Goal: Task Accomplishment & Management: Manage account settings

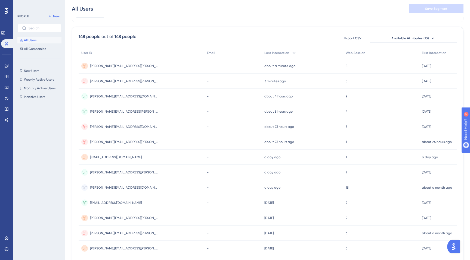
scroll to position [33, 0]
click at [110, 157] on span "ekim@pulmonx.com" at bounding box center [116, 157] width 52 height 4
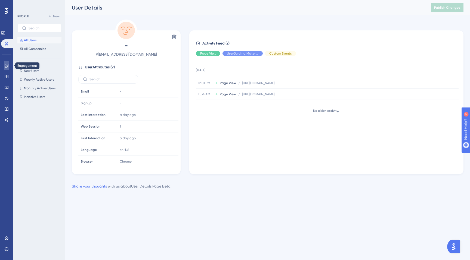
click at [8, 68] on icon at bounding box center [6, 66] width 4 height 4
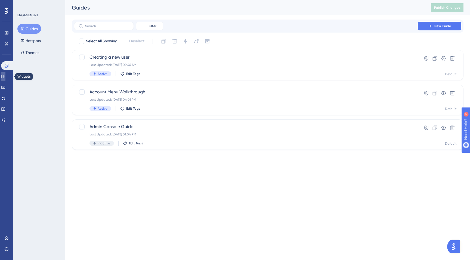
click at [5, 78] on link at bounding box center [3, 76] width 4 height 9
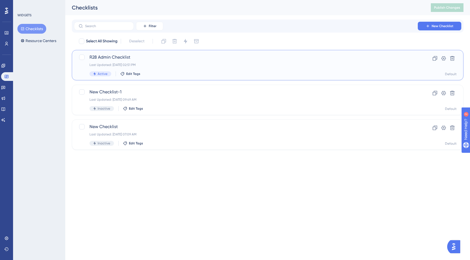
click at [143, 56] on span "R28 Admin Checklist" at bounding box center [245, 57] width 313 height 7
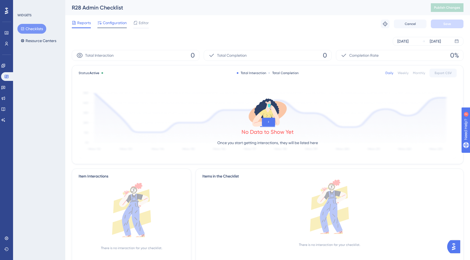
click at [111, 26] on div "Configuration" at bounding box center [111, 24] width 29 height 9
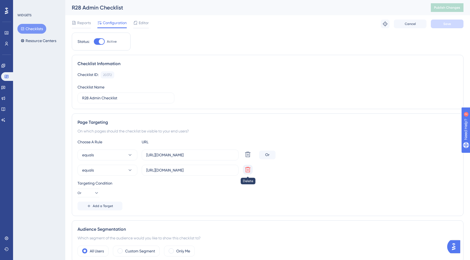
click at [251, 160] on button at bounding box center [248, 155] width 10 height 10
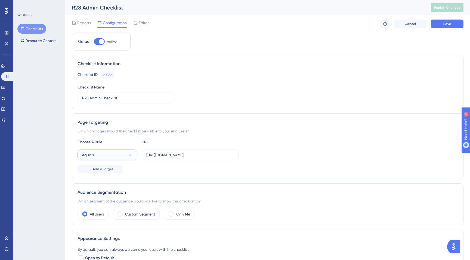
click at [128, 155] on icon at bounding box center [129, 154] width 5 height 5
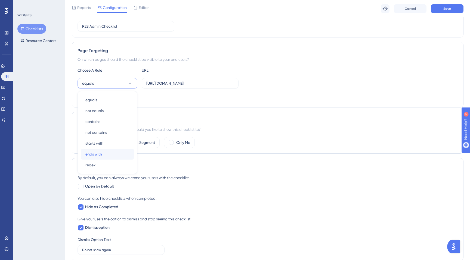
click at [112, 153] on div "ends with ends with" at bounding box center [107, 154] width 44 height 11
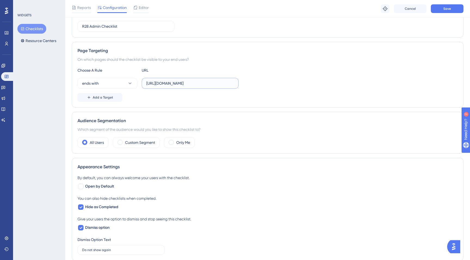
click at [190, 83] on input "https://primary.vodori.com/e1/admin/t1/admin-console/home" at bounding box center [190, 83] width 88 height 6
click at [105, 188] on span "Open by Default" at bounding box center [99, 186] width 29 height 7
checkbox input "true"
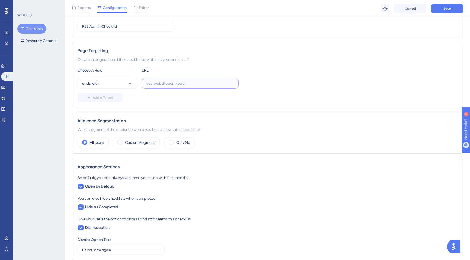
click at [183, 81] on input "text" at bounding box center [190, 83] width 88 height 6
paste input "https://scienture.vodori.com/e2/cloud/t2/library"
type input "https://scienture.vodori.com/e2/cloud/t2/library"
click at [459, 9] on button "Save" at bounding box center [447, 8] width 33 height 9
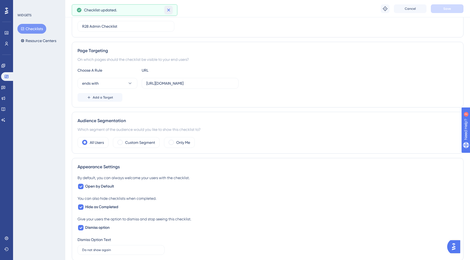
click at [169, 8] on icon at bounding box center [168, 9] width 5 height 5
click at [140, 7] on span "Editor" at bounding box center [144, 7] width 10 height 7
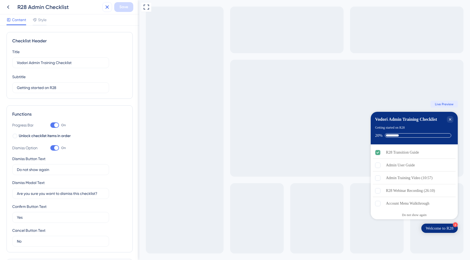
click at [105, 9] on icon at bounding box center [107, 7] width 7 height 7
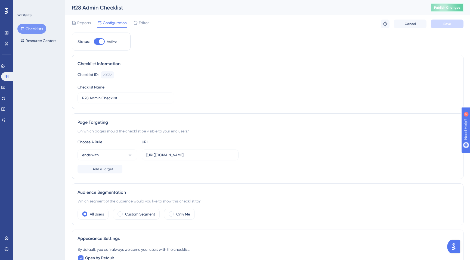
click at [436, 11] on button "Publish Changes" at bounding box center [447, 7] width 33 height 9
click at [7, 45] on icon at bounding box center [6, 44] width 3 height 4
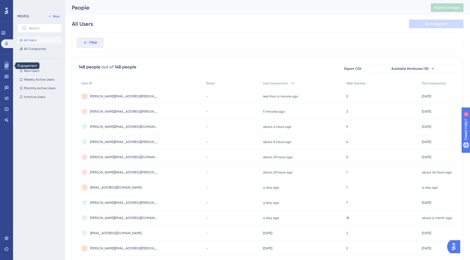
click at [4, 66] on link at bounding box center [6, 65] width 4 height 9
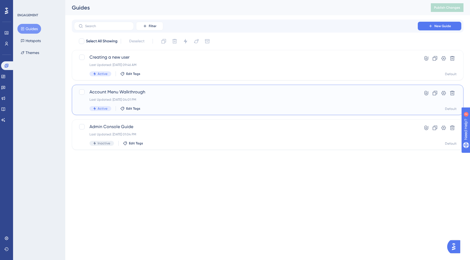
click at [117, 92] on span "Account Menu Walkthrough" at bounding box center [245, 92] width 313 height 7
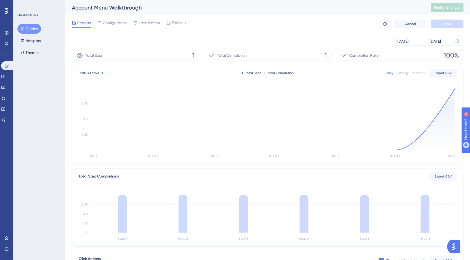
click at [195, 54] on div "Total Seen 1" at bounding box center [135, 55] width 127 height 11
click at [439, 70] on button "Export CSV" at bounding box center [442, 73] width 27 height 9
click at [384, 23] on icon at bounding box center [384, 23] width 5 height 5
click at [123, 22] on span "Configuration" at bounding box center [115, 23] width 24 height 7
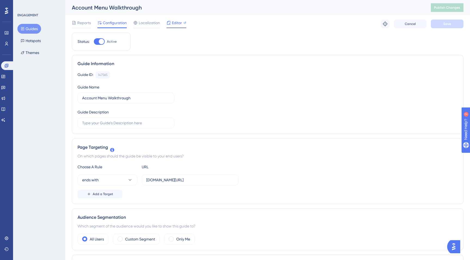
click at [179, 23] on span "Editor" at bounding box center [177, 23] width 10 height 7
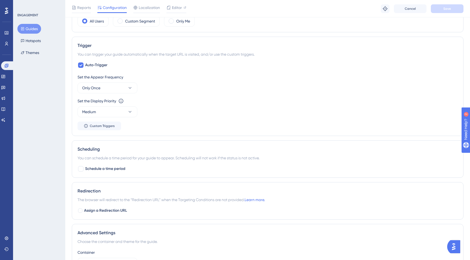
scroll to position [68, 0]
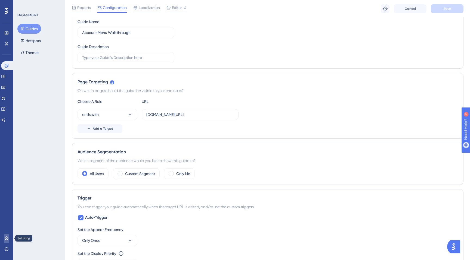
click at [9, 239] on link at bounding box center [6, 238] width 4 height 9
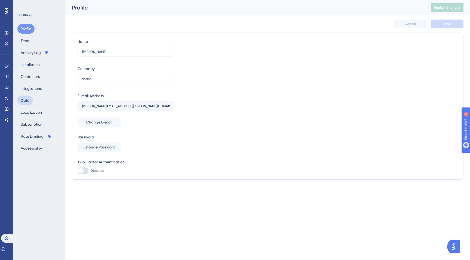
click at [26, 100] on button "Data" at bounding box center [24, 101] width 15 height 10
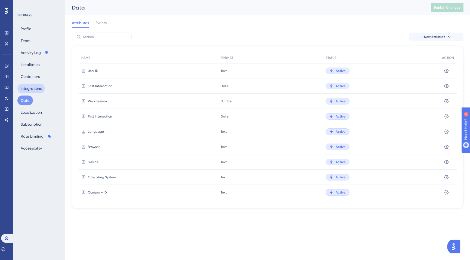
click at [30, 85] on button "Integrations" at bounding box center [30, 89] width 27 height 10
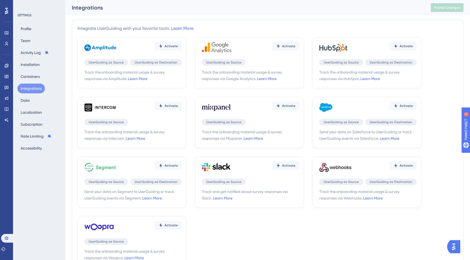
click at [29, 71] on div "Profile Team Activity Log Installation Containers Integrations Data Localizatio…" at bounding box center [39, 88] width 44 height 129
click at [30, 60] on div "Profile Team Activity Log Installation Containers Integrations Data Localizatio…" at bounding box center [39, 88] width 44 height 129
click at [31, 61] on button "Installation" at bounding box center [30, 65] width 26 height 10
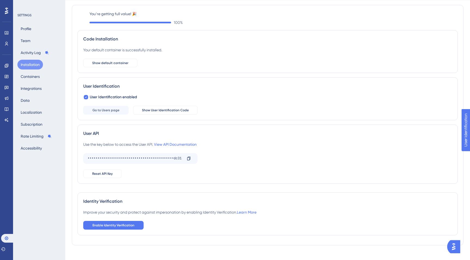
scroll to position [26, 0]
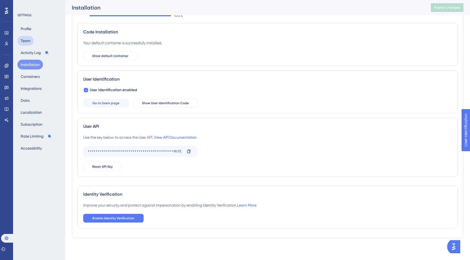
click at [27, 38] on button "Team" at bounding box center [25, 41] width 16 height 10
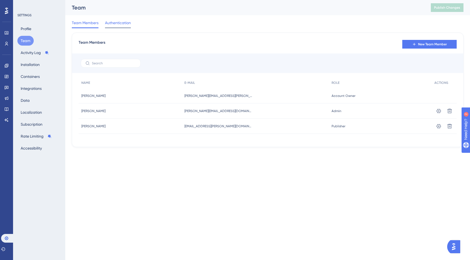
click at [119, 22] on span "Authentication" at bounding box center [118, 23] width 26 height 7
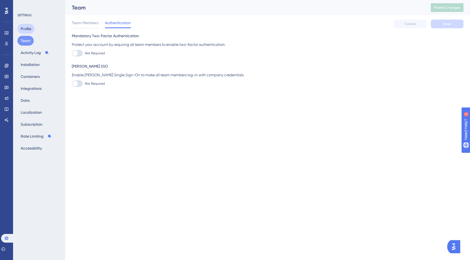
click at [32, 25] on button "Profile" at bounding box center [25, 29] width 17 height 10
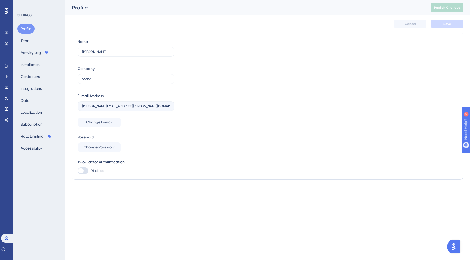
click at [7, 10] on icon at bounding box center [6, 11] width 3 height 7
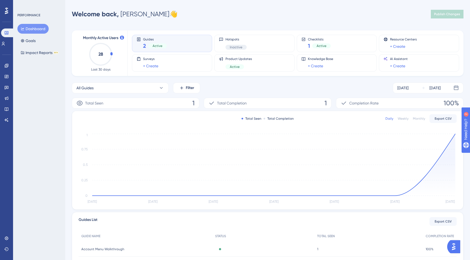
click at [142, 46] on div "Guides 2 Active" at bounding box center [171, 43] width 71 height 13
click at [5, 74] on link at bounding box center [6, 76] width 4 height 9
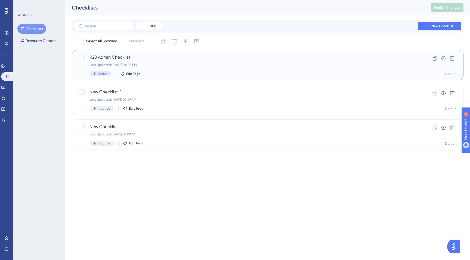
click at [117, 57] on span "R28 Admin Checklist" at bounding box center [245, 57] width 313 height 7
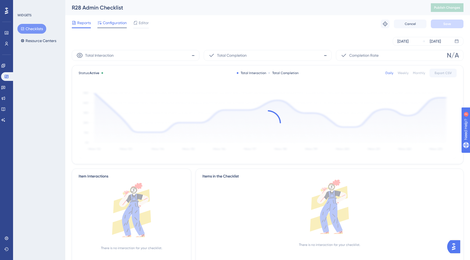
click at [116, 23] on span "Configuration" at bounding box center [115, 23] width 24 height 7
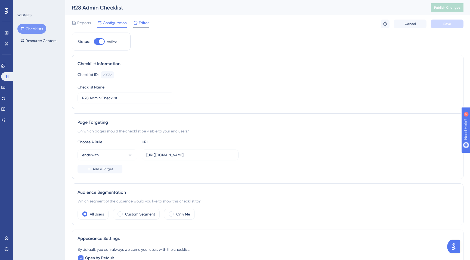
click at [144, 22] on span "Editor" at bounding box center [144, 23] width 10 height 7
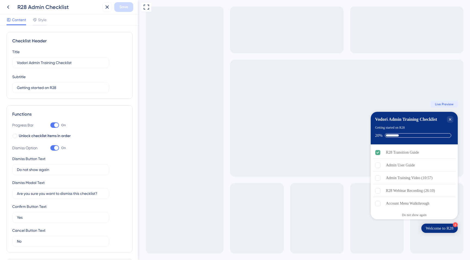
scroll to position [148, 0]
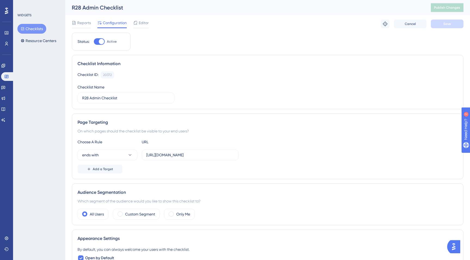
click at [73, 7] on div "R28 Admin Checklist" at bounding box center [244, 8] width 345 height 8
drag, startPoint x: 73, startPoint y: 7, endPoint x: 124, endPoint y: 7, distance: 51.1
click at [125, 7] on div "R28 Admin Checklist" at bounding box center [244, 8] width 345 height 8
copy div "R28 Admin Checklist"
click at [167, 156] on input "https://scienture.vodori.com/e2/cloud/t2/library" at bounding box center [190, 155] width 88 height 6
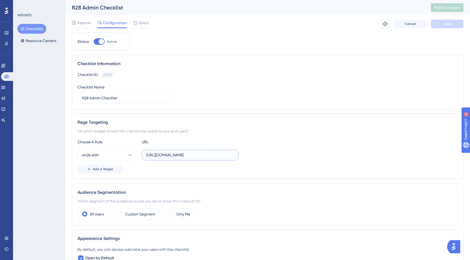
click at [167, 156] on input "https://scienture.vodori.com/e2/cloud/t2/library" at bounding box center [190, 155] width 88 height 6
type input "vodori.com/e2/cloud/t2/library"
click at [214, 173] on div "Add a Target" at bounding box center [267, 169] width 380 height 9
click at [453, 27] on button "Save" at bounding box center [447, 24] width 33 height 9
click at [5, 68] on icon at bounding box center [3, 66] width 4 height 4
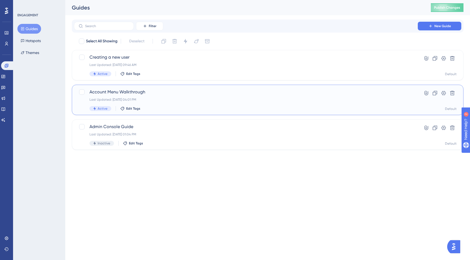
click at [242, 98] on div "Last Updated: Aug 13 2025, 04:01 PM" at bounding box center [245, 100] width 313 height 4
click at [443, 92] on icon at bounding box center [443, 93] width 5 height 5
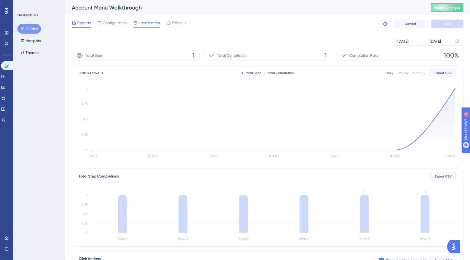
click at [141, 25] on span "Localization" at bounding box center [149, 23] width 21 height 7
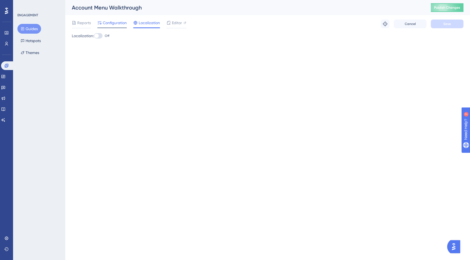
click at [105, 24] on span "Configuration" at bounding box center [115, 23] width 24 height 7
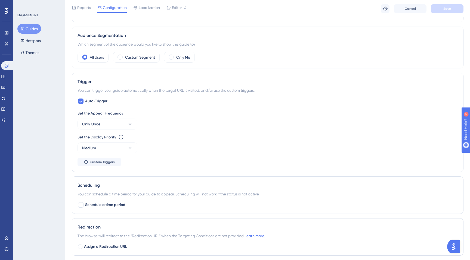
scroll to position [197, 0]
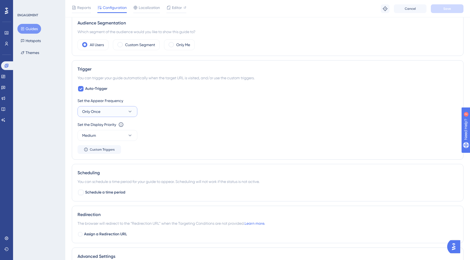
click at [127, 110] on button "Only Once" at bounding box center [107, 111] width 60 height 11
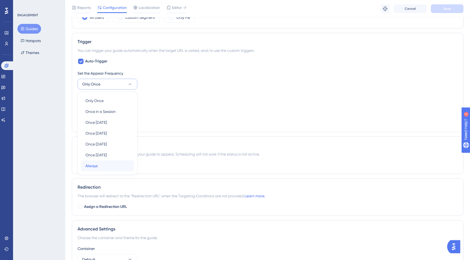
click at [123, 161] on div "Always Always" at bounding box center [107, 166] width 44 height 11
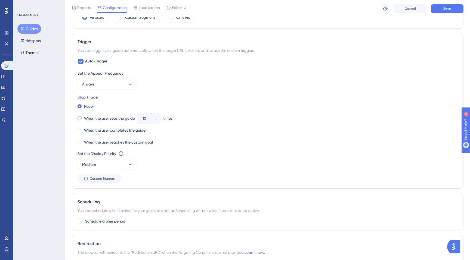
click at [114, 118] on label "When the user sees the guide" at bounding box center [109, 118] width 51 height 7
click at [146, 118] on input "10" at bounding box center [146, 118] width 8 height 7
click at [136, 130] on label "When the user completes the guide" at bounding box center [114, 130] width 61 height 7
click at [438, 6] on button "Save" at bounding box center [447, 8] width 33 height 9
click at [177, 8] on span "Editor" at bounding box center [177, 7] width 10 height 7
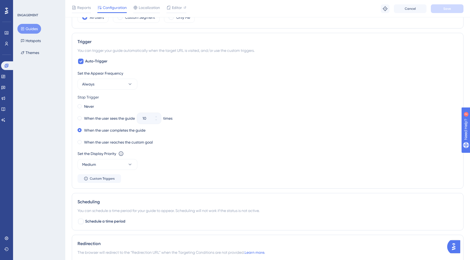
scroll to position [0, 0]
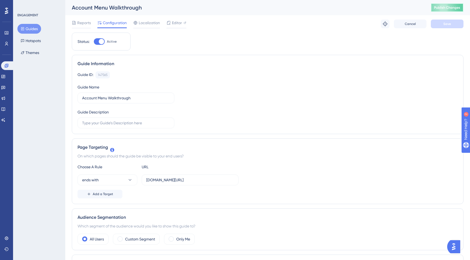
click at [440, 6] on span "Publish Changes" at bounding box center [447, 7] width 26 height 4
click at [5, 237] on icon at bounding box center [6, 238] width 4 height 4
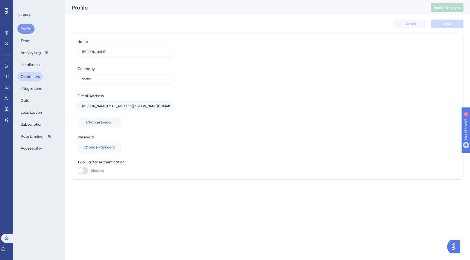
click at [21, 76] on button "Containers" at bounding box center [30, 77] width 26 height 10
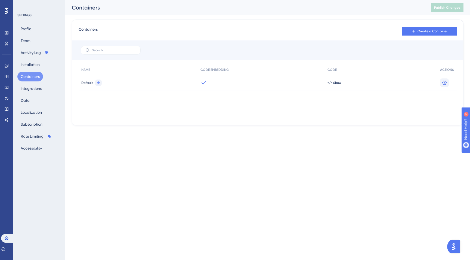
click at [444, 83] on icon at bounding box center [443, 82] width 5 height 5
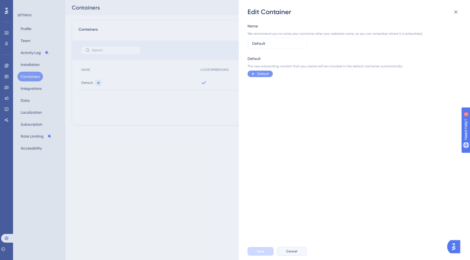
click at [299, 251] on button "Cancel" at bounding box center [292, 251] width 30 height 9
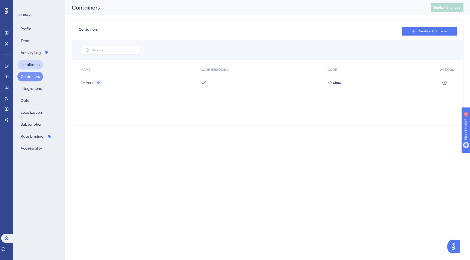
click at [38, 64] on button "Installation" at bounding box center [30, 65] width 26 height 10
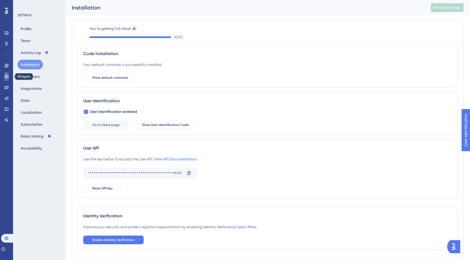
click at [9, 79] on link at bounding box center [6, 76] width 4 height 9
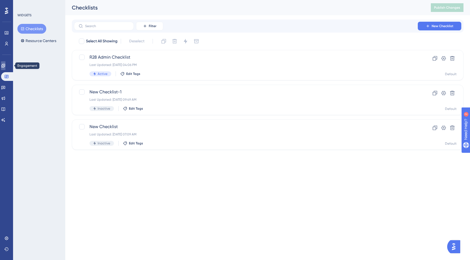
click at [5, 66] on icon at bounding box center [3, 66] width 4 height 4
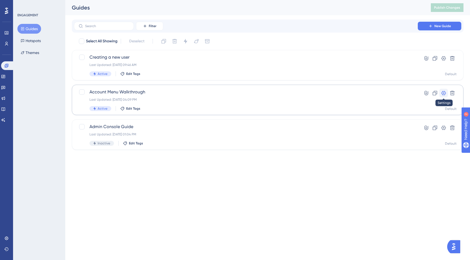
click at [441, 92] on icon at bounding box center [443, 93] width 5 height 5
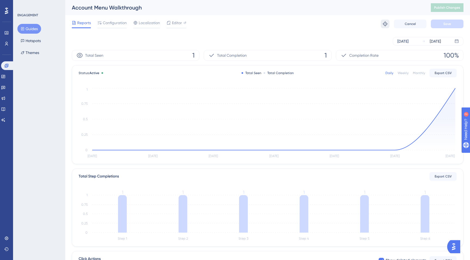
click at [384, 25] on icon at bounding box center [384, 23] width 5 height 5
click at [114, 25] on span "Configuration" at bounding box center [115, 23] width 24 height 7
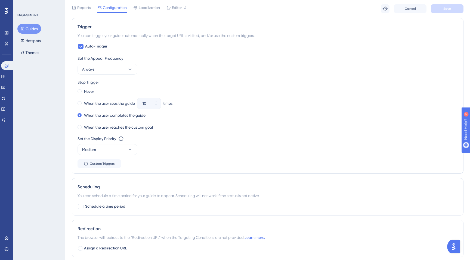
scroll to position [239, 0]
click at [30, 43] on button "Hotspots" at bounding box center [30, 41] width 27 height 10
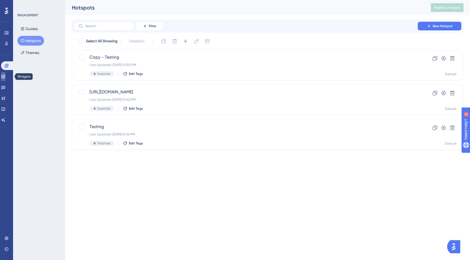
click at [5, 78] on icon at bounding box center [3, 76] width 4 height 4
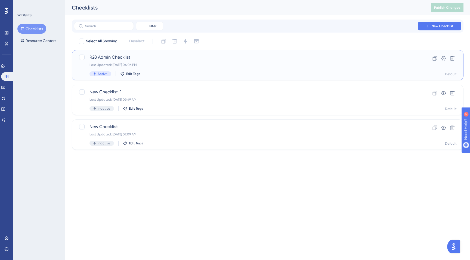
click at [134, 57] on span "R28 Admin Checklist" at bounding box center [245, 57] width 313 height 7
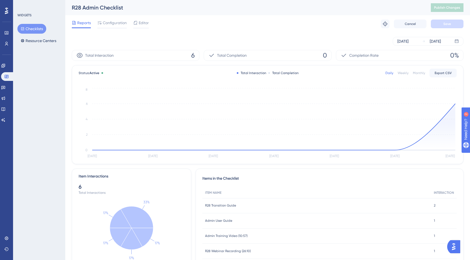
click at [116, 18] on div "Reports Configuration Editor Troubleshoot Cancel Save" at bounding box center [267, 23] width 391 height 17
click at [118, 25] on span "Configuration" at bounding box center [115, 23] width 24 height 7
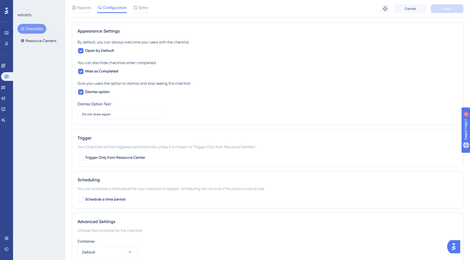
scroll to position [235, 0]
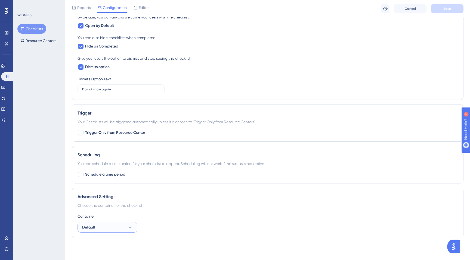
click at [130, 225] on icon at bounding box center [129, 227] width 5 height 5
click at [144, 205] on div "Choose the container for the checklist" at bounding box center [267, 206] width 380 height 7
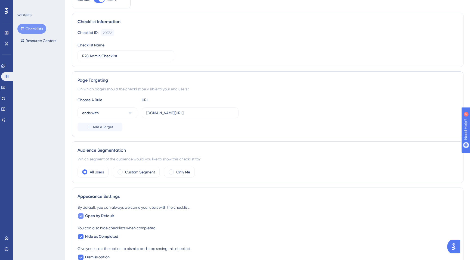
scroll to position [0, 0]
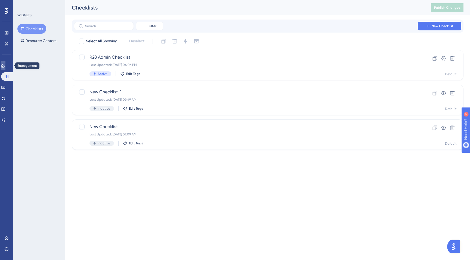
click at [5, 66] on link at bounding box center [3, 65] width 4 height 9
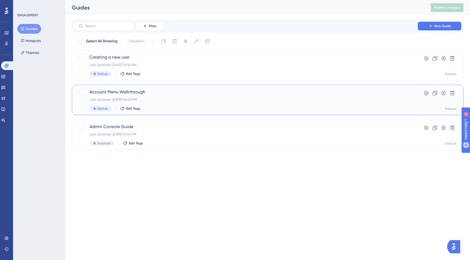
click at [122, 96] on div "Account Menu Walkthrough Last Updated: Aug 13 2025, 04:09 PM Active Edit Tags" at bounding box center [245, 100] width 313 height 22
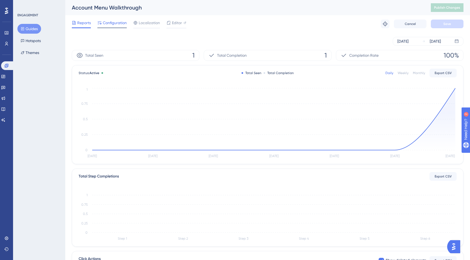
click at [114, 25] on span "Configuration" at bounding box center [115, 23] width 24 height 7
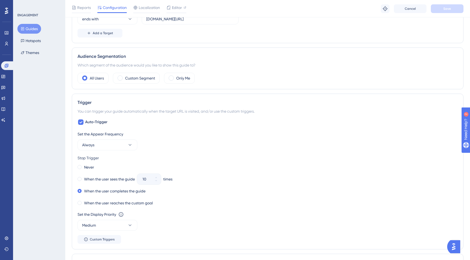
scroll to position [164, 0]
click at [91, 165] on label "Never" at bounding box center [89, 167] width 10 height 7
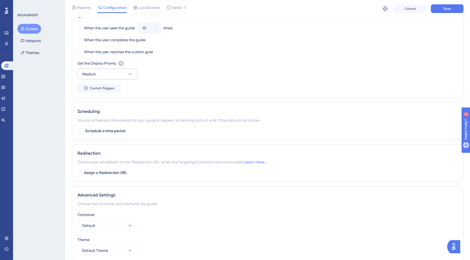
scroll to position [338, 0]
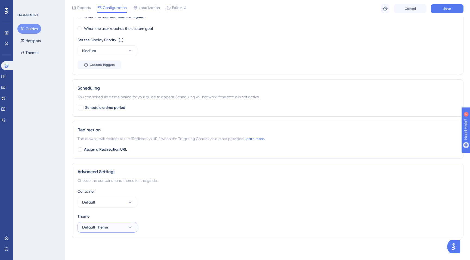
click at [113, 228] on button "Default Theme" at bounding box center [107, 227] width 60 height 11
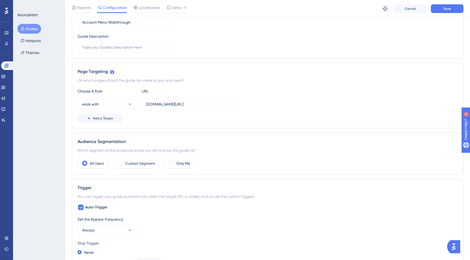
scroll to position [79, 0]
click at [442, 10] on button "Save" at bounding box center [447, 8] width 33 height 9
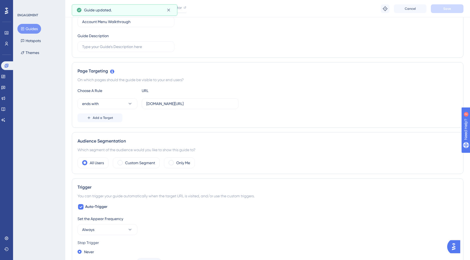
scroll to position [0, 0]
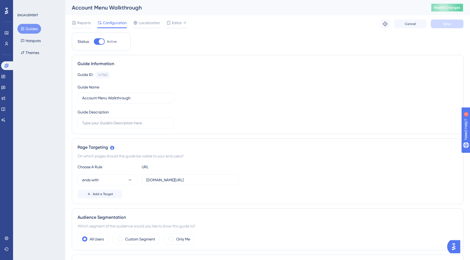
click at [438, 8] on span "Publish Changes" at bounding box center [447, 7] width 26 height 4
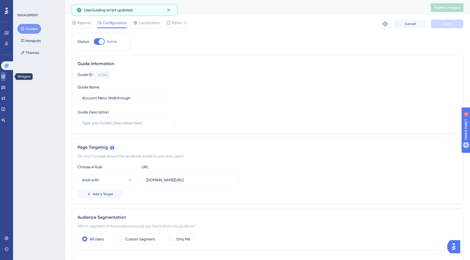
click at [5, 74] on icon at bounding box center [3, 76] width 4 height 4
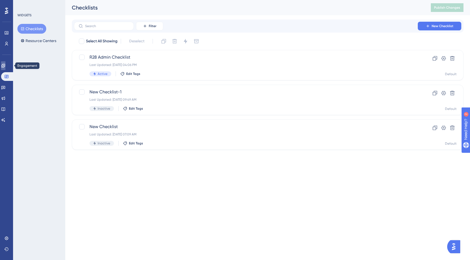
click at [5, 64] on icon at bounding box center [3, 66] width 4 height 4
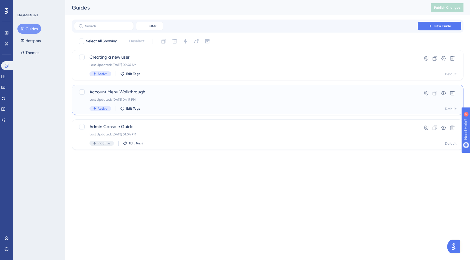
click at [144, 92] on span "Account Menu Walkthrough" at bounding box center [245, 92] width 313 height 7
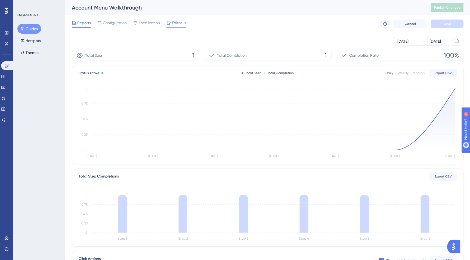
click at [174, 22] on span "Editor" at bounding box center [177, 23] width 10 height 7
click at [389, 23] on button at bounding box center [385, 24] width 9 height 9
click at [109, 21] on span "Configuration" at bounding box center [115, 23] width 24 height 7
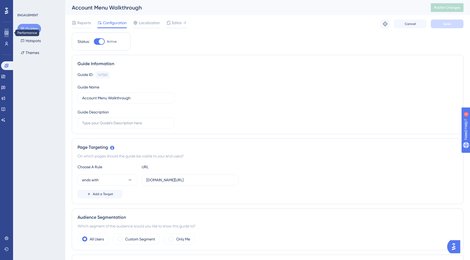
click at [6, 36] on link at bounding box center [6, 33] width 4 height 9
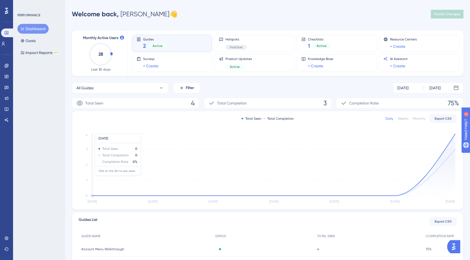
scroll to position [47, 0]
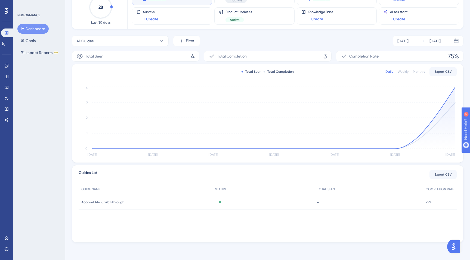
click at [110, 200] on span "Account Menu Walkthrough" at bounding box center [102, 202] width 43 height 4
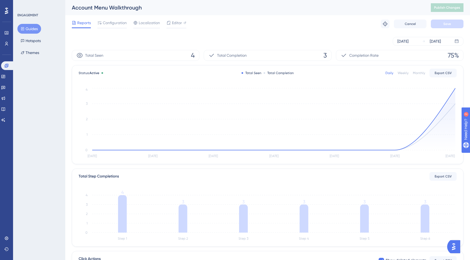
click at [285, 55] on div "Total Completion 3" at bounding box center [267, 55] width 127 height 11
click at [325, 55] on span "3" at bounding box center [325, 55] width 4 height 9
click at [5, 46] on link at bounding box center [6, 43] width 4 height 9
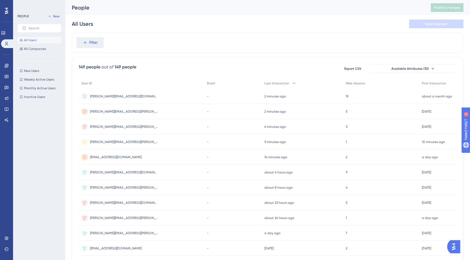
scroll to position [8, 0]
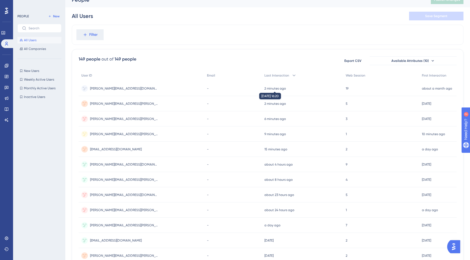
click at [268, 88] on time "2 minutes ago" at bounding box center [274, 89] width 21 height 4
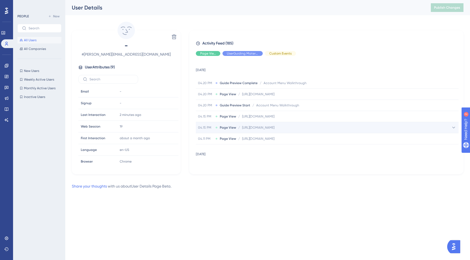
scroll to position [8, 0]
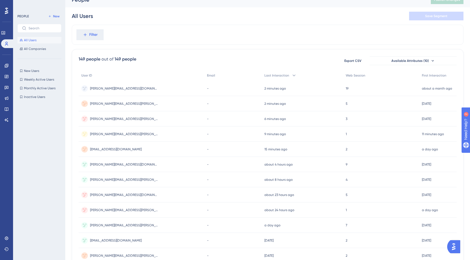
click at [120, 104] on span "jessy.horrell@vodori.com" at bounding box center [124, 104] width 68 height 4
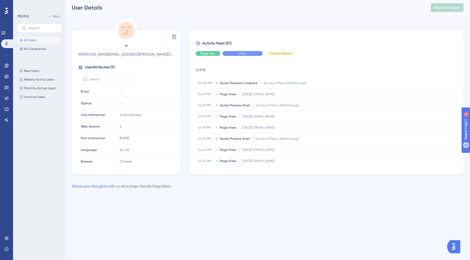
click at [250, 53] on div "Hide" at bounding box center [242, 53] width 40 height 5
click at [210, 53] on span "Hide" at bounding box center [207, 53] width 7 height 4
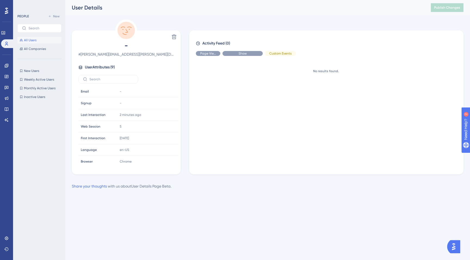
click at [243, 53] on span "Show" at bounding box center [242, 53] width 8 height 4
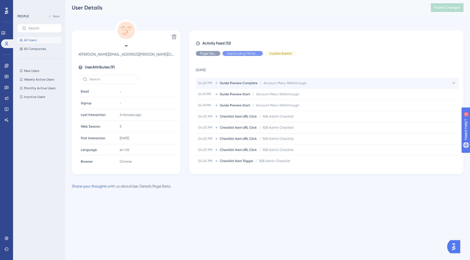
click at [244, 84] on span "Guide Preview Complete" at bounding box center [239, 83] width 38 height 4
click at [5, 81] on link at bounding box center [6, 76] width 4 height 9
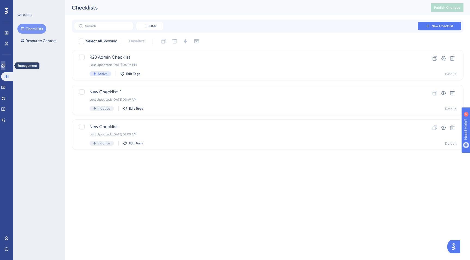
click at [5, 66] on icon at bounding box center [3, 66] width 4 height 4
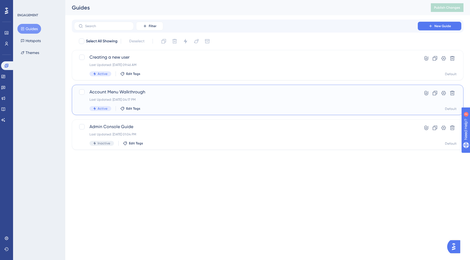
click at [159, 102] on div "Account Menu Walkthrough Last Updated: Aug 13 2025, 04:17 PM Active Edit Tags" at bounding box center [245, 100] width 313 height 22
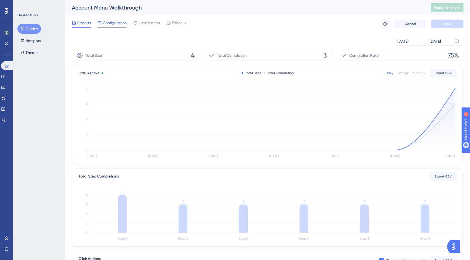
click at [123, 21] on span "Configuration" at bounding box center [115, 23] width 24 height 7
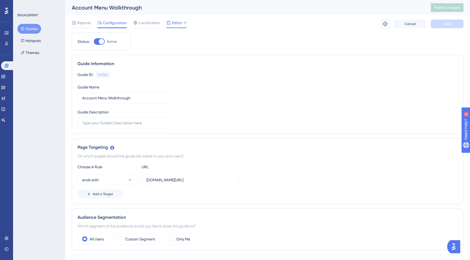
click at [177, 21] on span "Editor" at bounding box center [177, 23] width 10 height 7
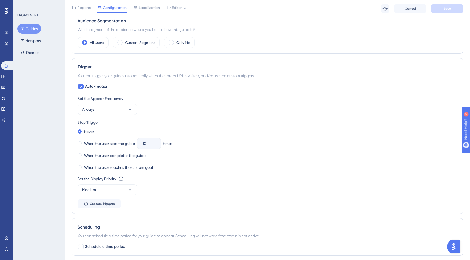
scroll to position [205, 0]
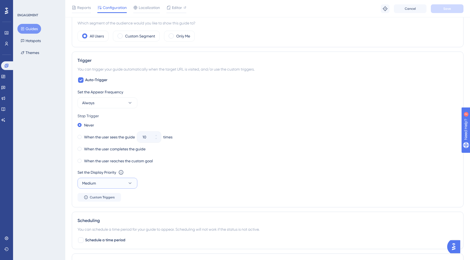
click at [119, 182] on button "Medium" at bounding box center [107, 183] width 60 height 11
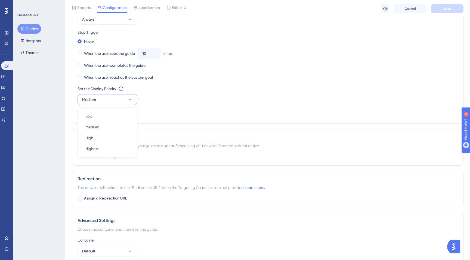
click at [163, 100] on div "Set the Display Priority This option will set the display priority between auto…" at bounding box center [267, 96] width 380 height 20
click at [115, 111] on button "Custom Triggers" at bounding box center [98, 114] width 43 height 9
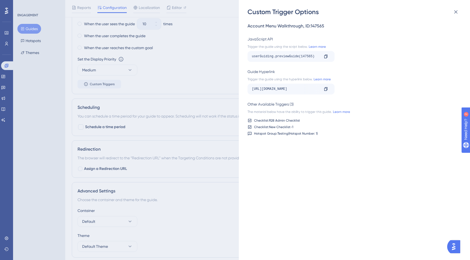
scroll to position [313, 0]
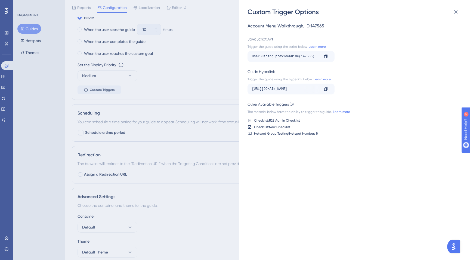
click at [286, 88] on div "https://csm-1.vodori.com/e1/cloud/t1/?__ug__=147565" at bounding box center [285, 89] width 67 height 9
click at [270, 90] on div "https://csm-1.vodori.com/e1/cloud/t1/?__ug__=147565" at bounding box center [285, 89] width 67 height 9
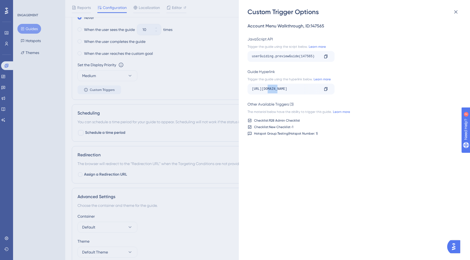
drag, startPoint x: 270, startPoint y: 90, endPoint x: 276, endPoint y: 90, distance: 6.0
click at [276, 90] on div "https://csm-1.vodori.com/e1/cloud/t1/?__ug__=147565" at bounding box center [285, 89] width 67 height 9
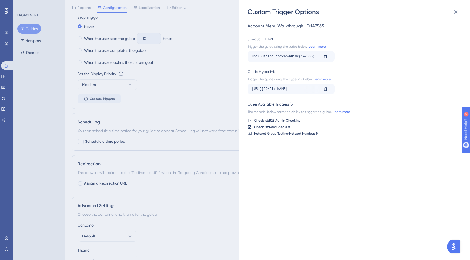
scroll to position [301, 0]
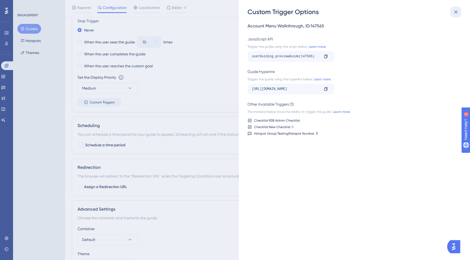
click at [456, 12] on icon at bounding box center [456, 12] width 4 height 4
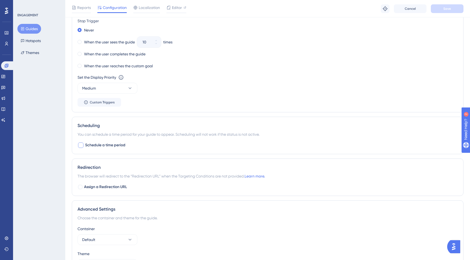
click at [117, 142] on span "Schedule a time period" at bounding box center [105, 145] width 40 height 7
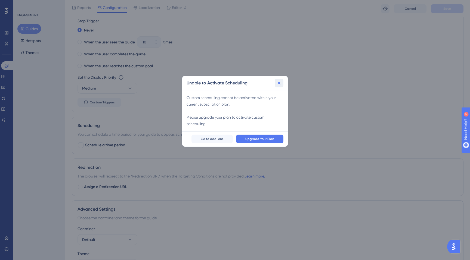
click at [276, 83] on icon at bounding box center [278, 82] width 5 height 5
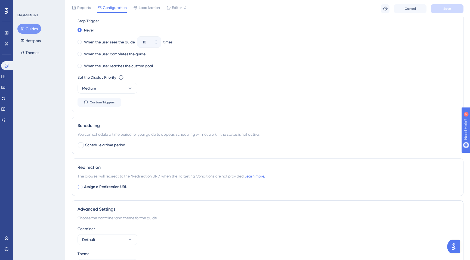
click at [113, 187] on span "Assign a Redirection URL" at bounding box center [105, 187] width 43 height 7
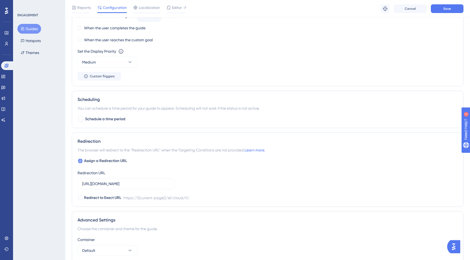
scroll to position [330, 0]
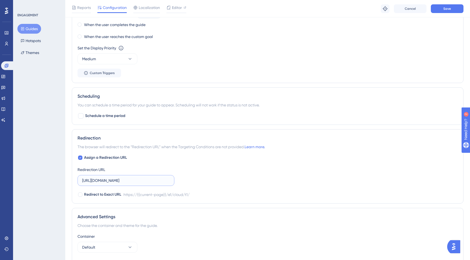
click at [105, 182] on input "https://csm-1.vodori.com/e1/cloud/t1/" at bounding box center [126, 181] width 88 height 6
click at [111, 156] on span "Assign a Redirection URL" at bounding box center [105, 158] width 43 height 7
checkbox input "false"
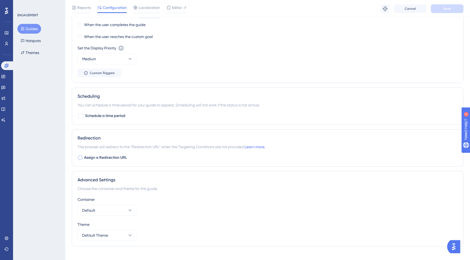
scroll to position [338, 0]
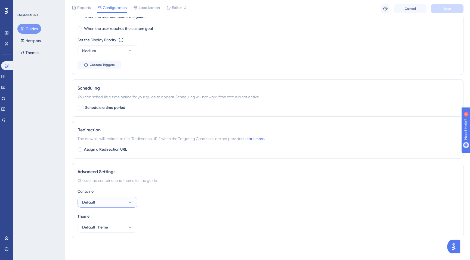
click at [99, 200] on button "Default" at bounding box center [107, 202] width 60 height 11
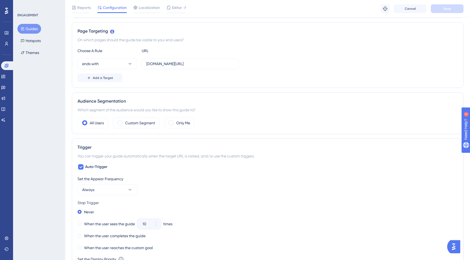
scroll to position [119, 0]
click at [103, 191] on button "Always" at bounding box center [107, 189] width 60 height 11
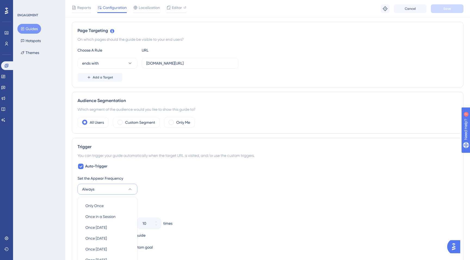
scroll to position [228, 0]
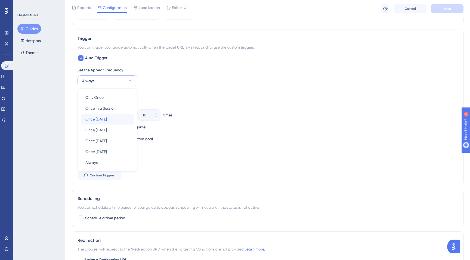
click at [107, 123] on div "Once in 1 day Once in 1 day" at bounding box center [107, 119] width 44 height 11
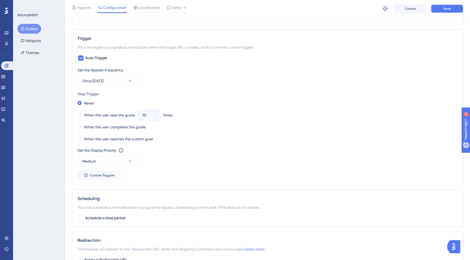
click at [448, 11] on button "Save" at bounding box center [447, 8] width 33 height 9
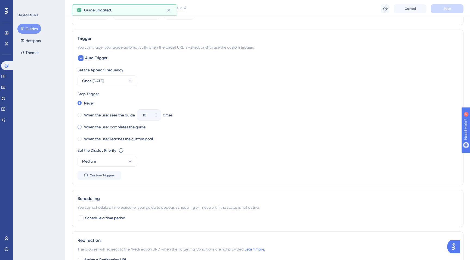
click at [124, 125] on label "When the user completes the guide" at bounding box center [114, 127] width 61 height 7
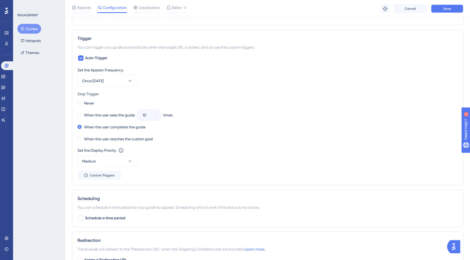
click at [440, 10] on button "Save" at bounding box center [447, 8] width 33 height 9
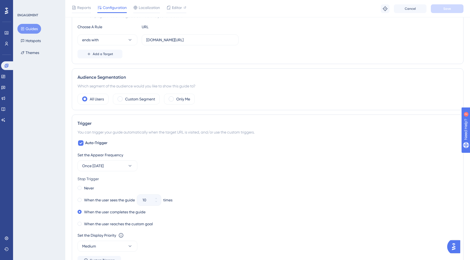
scroll to position [0, 0]
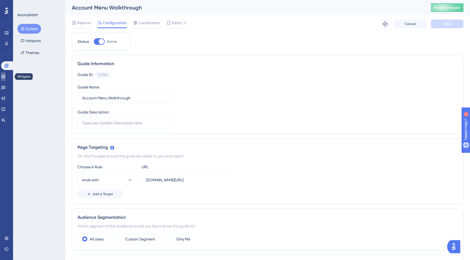
click at [5, 75] on icon at bounding box center [3, 76] width 4 height 3
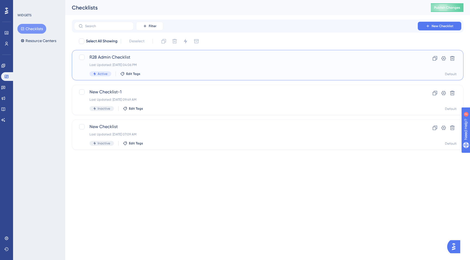
click at [114, 57] on span "R28 Admin Checklist" at bounding box center [245, 57] width 313 height 7
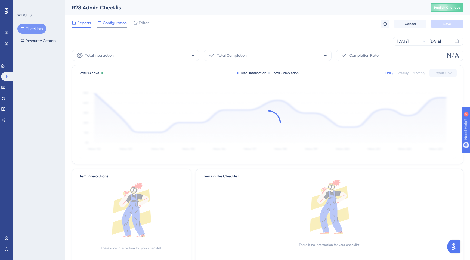
click at [114, 23] on span "Configuration" at bounding box center [115, 23] width 24 height 7
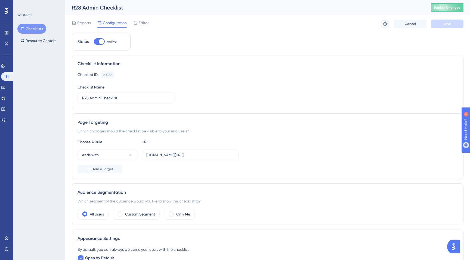
scroll to position [1, 0]
click at [385, 23] on icon at bounding box center [384, 23] width 5 height 5
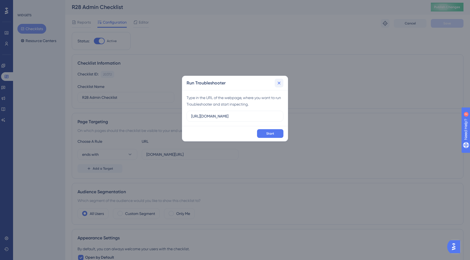
type input "https://scienture.vodori.com/e"
click at [279, 81] on icon at bounding box center [278, 82] width 5 height 5
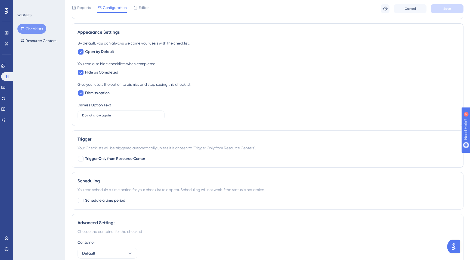
scroll to position [235, 0]
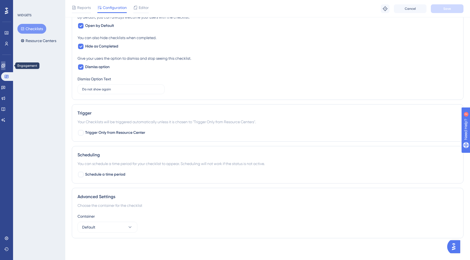
click at [5, 67] on icon at bounding box center [3, 66] width 4 height 4
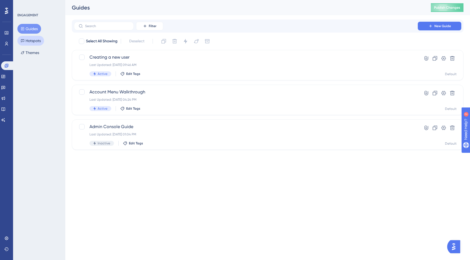
click at [29, 41] on button "Hotspots" at bounding box center [30, 41] width 27 height 10
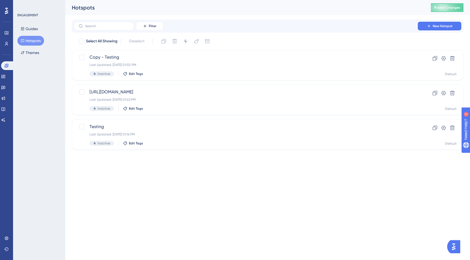
click at [8, 72] on div "Widgets" at bounding box center [6, 76] width 11 height 9
click at [5, 74] on link at bounding box center [3, 76] width 4 height 9
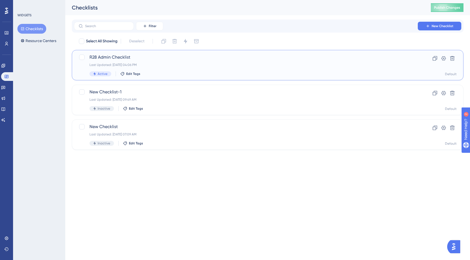
click at [117, 64] on div "Last Updated: Aug 13 2025, 04:06 PM" at bounding box center [245, 65] width 313 height 4
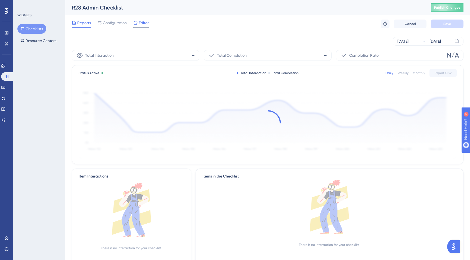
click at [141, 24] on span "Editor" at bounding box center [144, 23] width 10 height 7
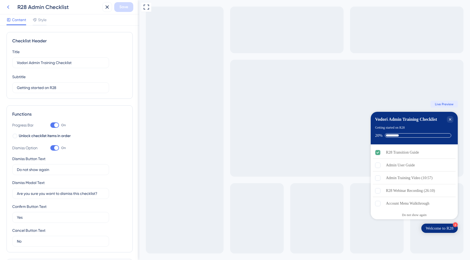
click at [10, 7] on icon at bounding box center [8, 7] width 7 height 7
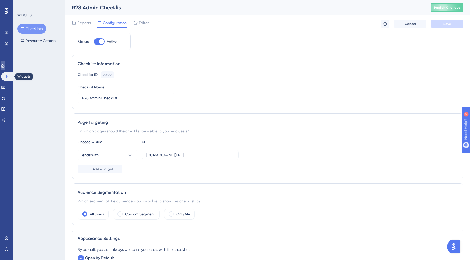
click at [5, 62] on link at bounding box center [3, 65] width 4 height 9
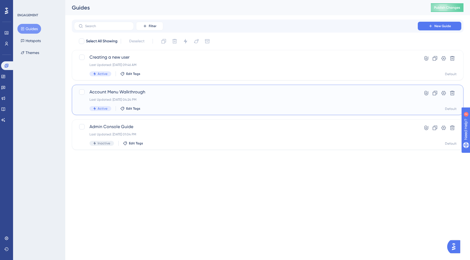
click at [124, 97] on div "Account Menu Walkthrough Last Updated: Aug 13 2025, 04:24 PM Active Edit Tags" at bounding box center [245, 100] width 313 height 22
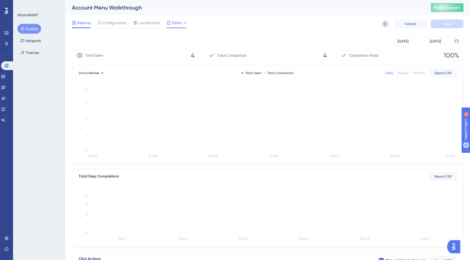
click at [169, 25] on icon at bounding box center [168, 23] width 4 height 4
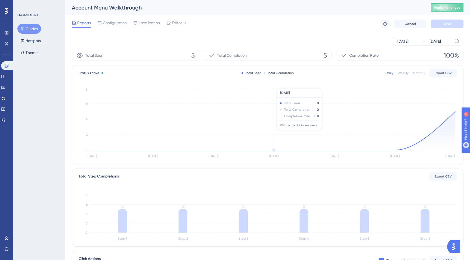
scroll to position [2, 0]
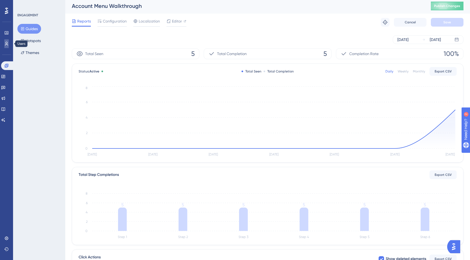
click at [8, 47] on link at bounding box center [6, 43] width 4 height 9
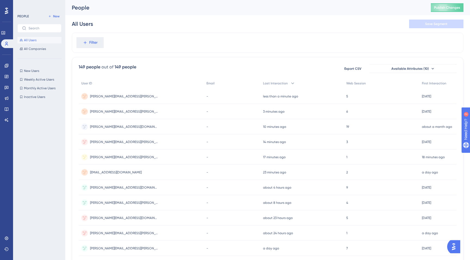
click at [116, 111] on span "jalynn.ponzo@vodori.com" at bounding box center [124, 112] width 68 height 4
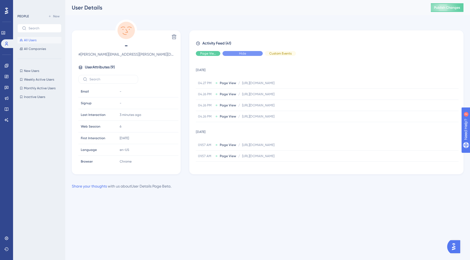
click at [254, 55] on div "Hide" at bounding box center [242, 53] width 40 height 5
click at [209, 52] on span "Hide" at bounding box center [207, 53] width 7 height 4
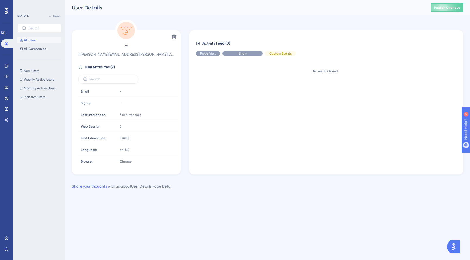
click at [244, 53] on span "Show" at bounding box center [242, 53] width 8 height 4
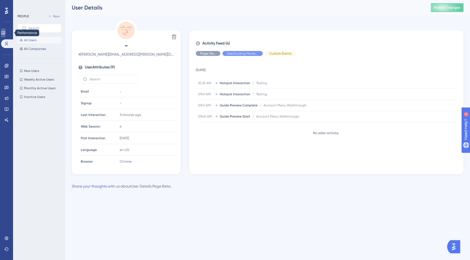
click at [5, 35] on link at bounding box center [3, 33] width 4 height 9
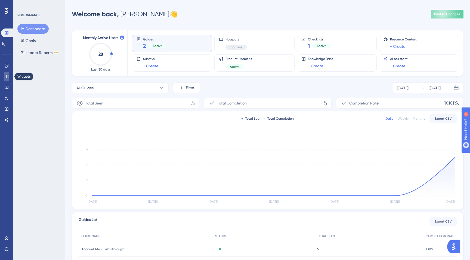
click at [8, 76] on icon at bounding box center [6, 76] width 4 height 4
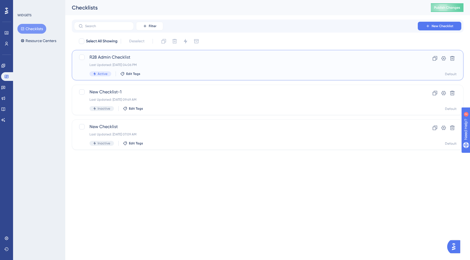
click at [161, 55] on span "R28 Admin Checklist" at bounding box center [245, 57] width 313 height 7
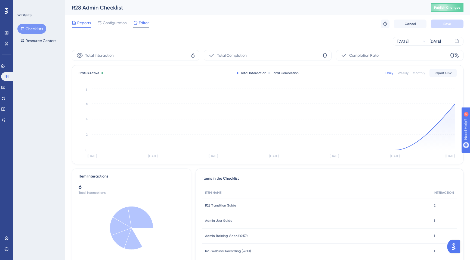
click at [139, 21] on span "Editor" at bounding box center [144, 23] width 10 height 7
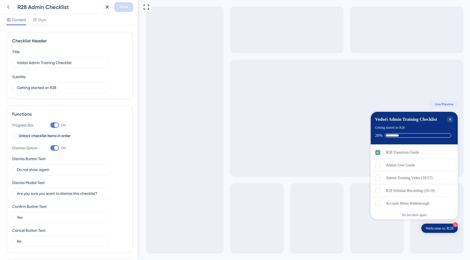
click at [5, 7] on icon at bounding box center [8, 7] width 7 height 7
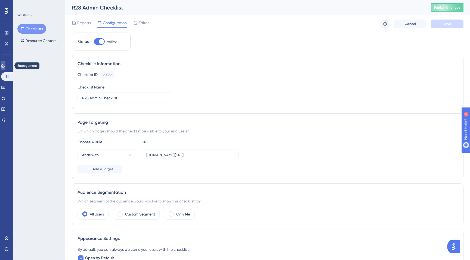
click at [5, 67] on link at bounding box center [3, 65] width 4 height 9
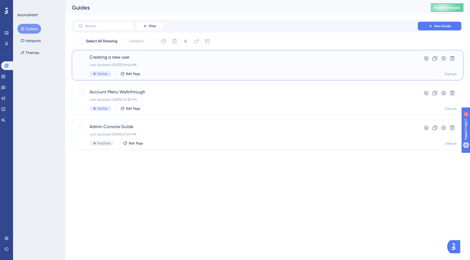
click at [126, 51] on div "Creating a new user Last Updated: Aug 01 2025, 09:46 AM Active Edit Tags Hyperl…" at bounding box center [267, 65] width 391 height 30
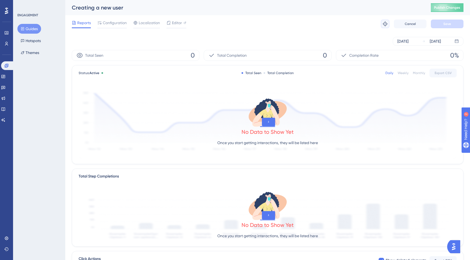
click at [384, 27] on button at bounding box center [385, 24] width 9 height 9
click at [180, 26] on span "Editor" at bounding box center [177, 23] width 10 height 7
click at [21, 31] on button "Guides" at bounding box center [29, 29] width 24 height 10
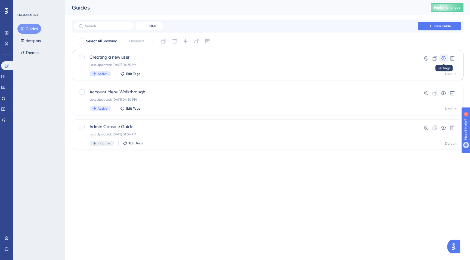
click at [443, 58] on icon at bounding box center [443, 58] width 5 height 4
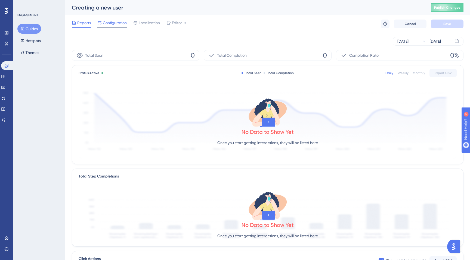
click at [118, 26] on span "Configuration" at bounding box center [115, 23] width 24 height 7
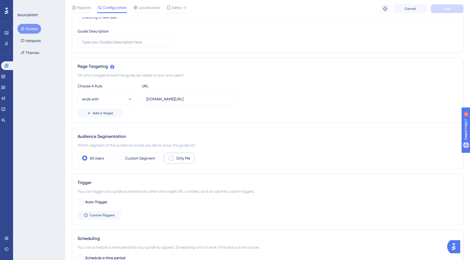
scroll to position [85, 0]
click at [179, 163] on div "Audience Segmentation Which segment of the audience would you like to show this…" at bounding box center [267, 147] width 391 height 42
click at [179, 153] on div "Only Me" at bounding box center [179, 157] width 31 height 11
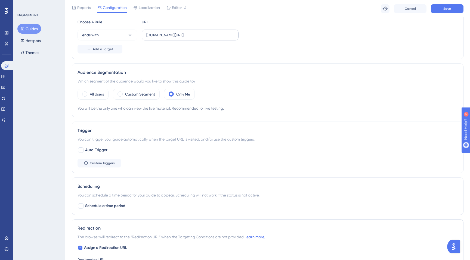
scroll to position [151, 0]
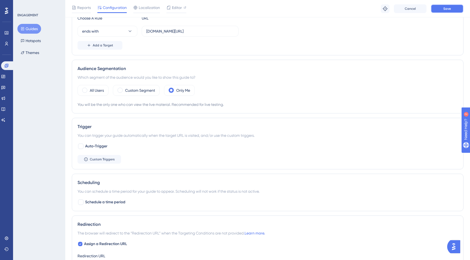
click at [440, 8] on button "Save" at bounding box center [447, 8] width 33 height 9
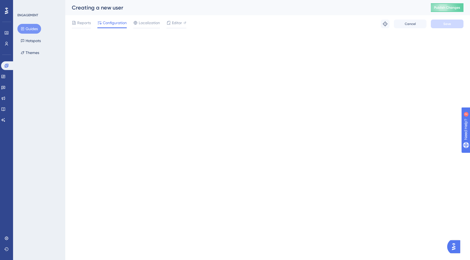
scroll to position [0, 0]
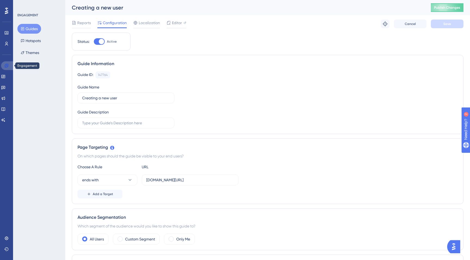
click at [6, 65] on icon at bounding box center [6, 66] width 4 height 4
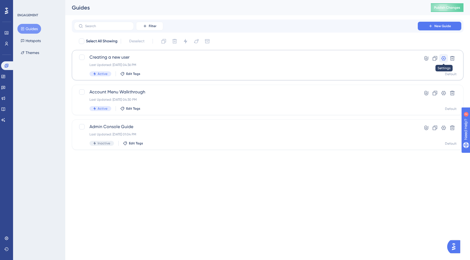
click at [442, 57] on icon at bounding box center [443, 58] width 5 height 4
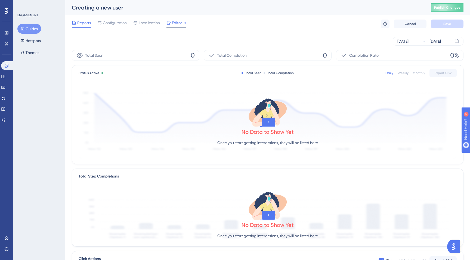
click at [171, 27] on div "Editor" at bounding box center [176, 24] width 20 height 9
click at [128, 22] on div "Reports Configuration Localization Editor" at bounding box center [129, 24] width 114 height 9
click at [122, 21] on span "Configuration" at bounding box center [115, 23] width 24 height 7
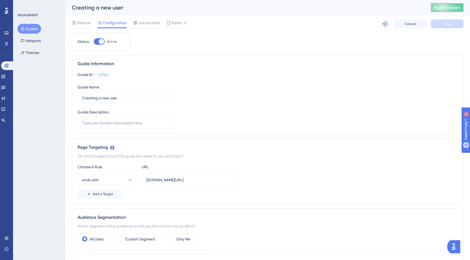
click at [98, 41] on div at bounding box center [99, 41] width 11 height 7
click at [94, 42] on input "Active" at bounding box center [94, 42] width 0 height 0
checkbox input "false"
click at [465, 27] on div "Performance Users Engagement Widgets Feedback Product Updates Knowledge Base AI…" at bounding box center [267, 241] width 404 height 483
click at [459, 26] on button "Save" at bounding box center [447, 24] width 33 height 9
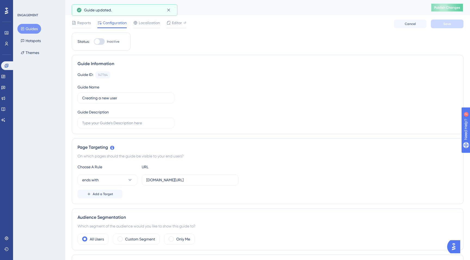
click at [453, 9] on span "Publish Changes" at bounding box center [447, 7] width 26 height 4
